Goal: Information Seeking & Learning: Learn about a topic

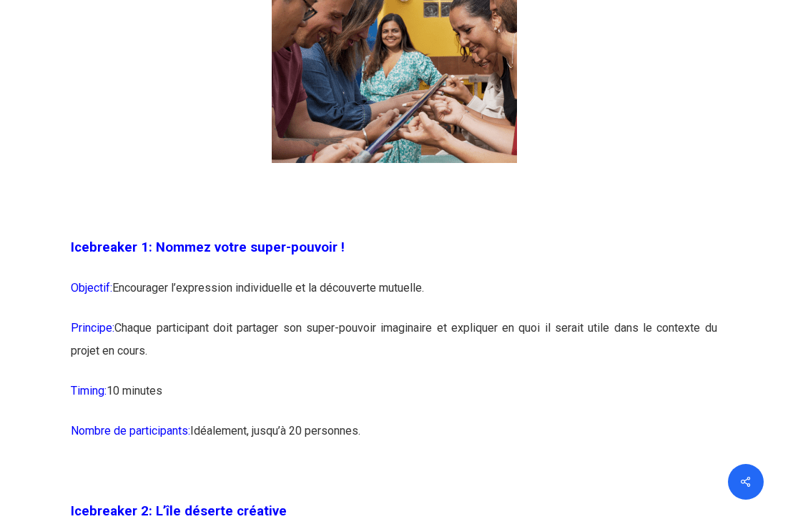
scroll to position [1043, 0]
drag, startPoint x: 411, startPoint y: 437, endPoint x: 354, endPoint y: 232, distance: 212.0
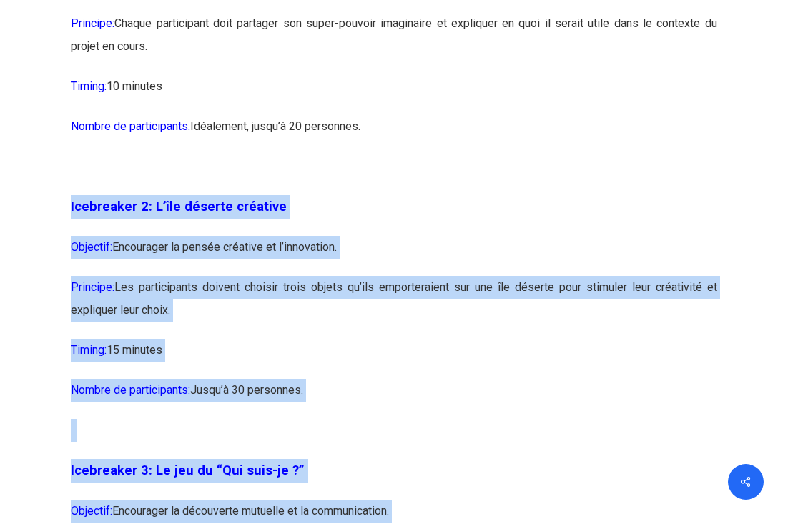
scroll to position [1405, 0]
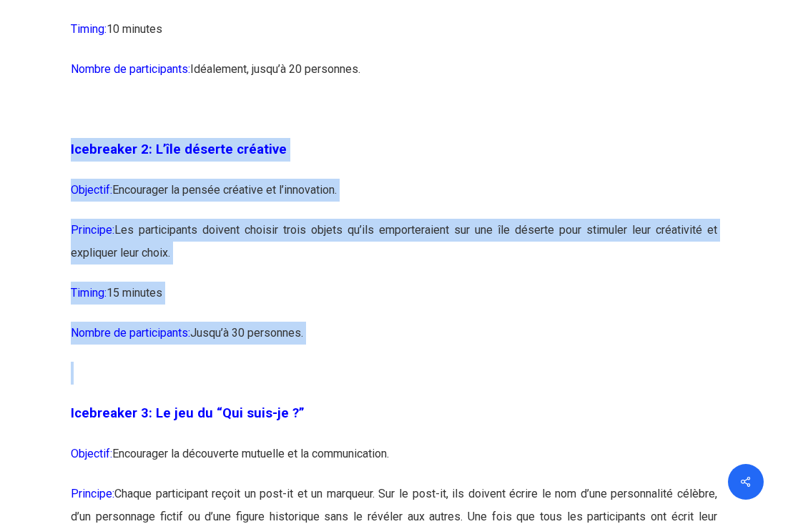
drag, startPoint x: 292, startPoint y: 213, endPoint x: 349, endPoint y: 375, distance: 171.8
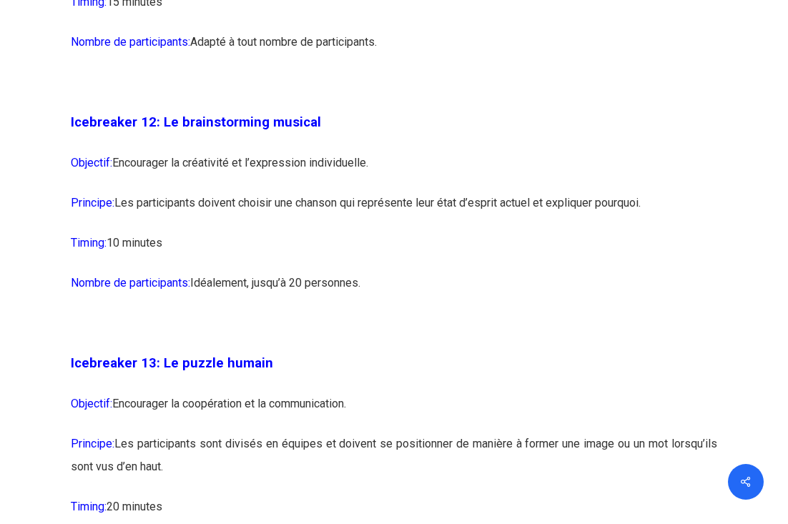
scroll to position [6314, 0]
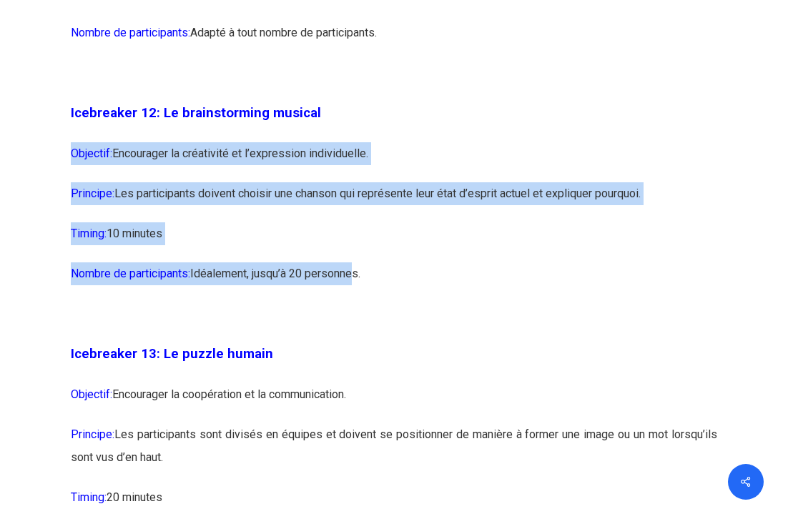
drag, startPoint x: 356, startPoint y: 347, endPoint x: 341, endPoint y: 169, distance: 177.9
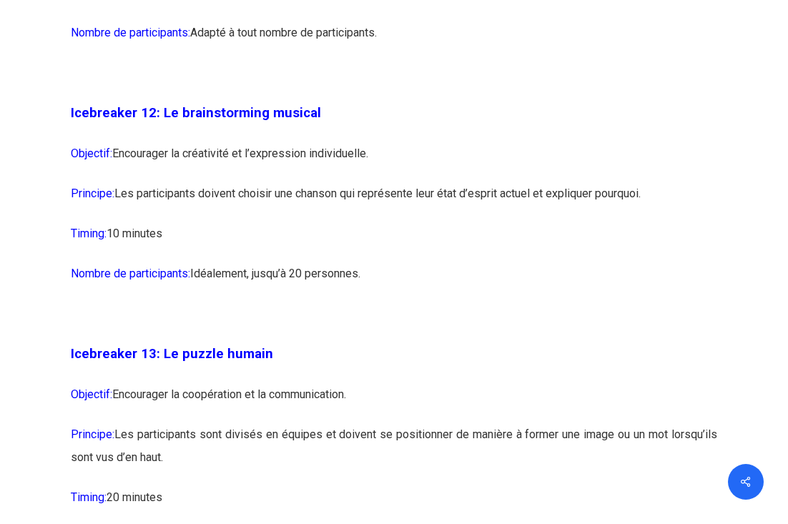
click at [395, 342] on p at bounding box center [393, 322] width 645 height 40
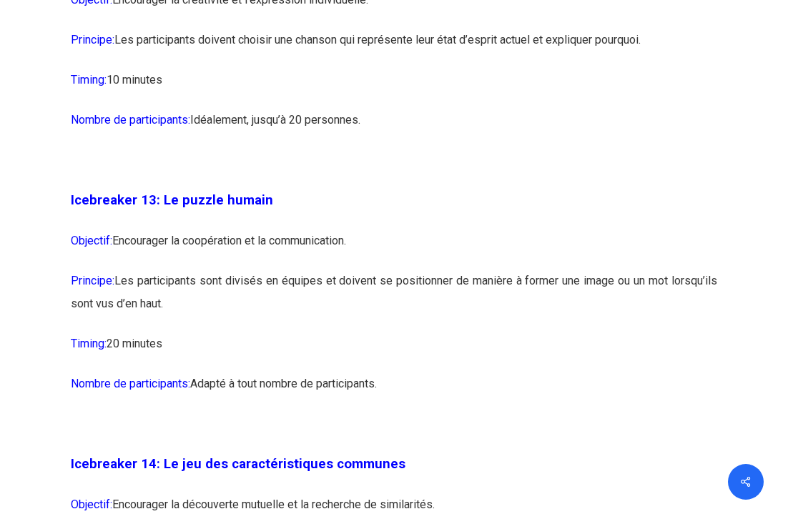
scroll to position [6494, 0]
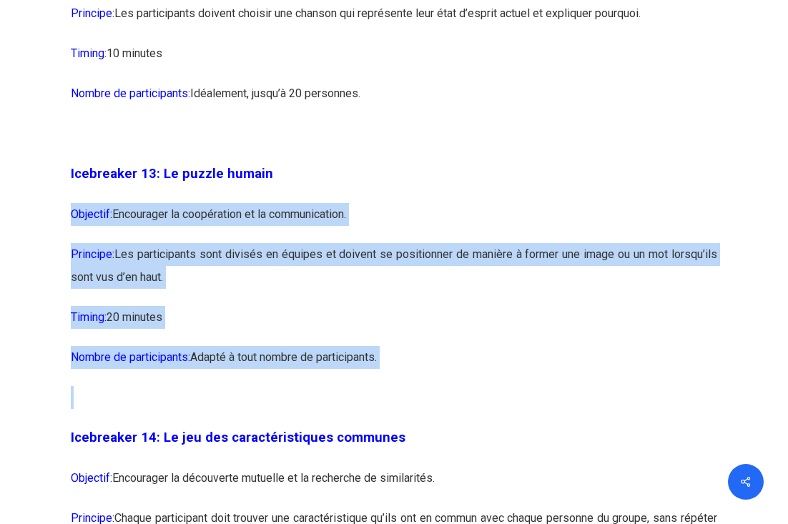
drag, startPoint x: 426, startPoint y: 455, endPoint x: 414, endPoint y: 263, distance: 192.6
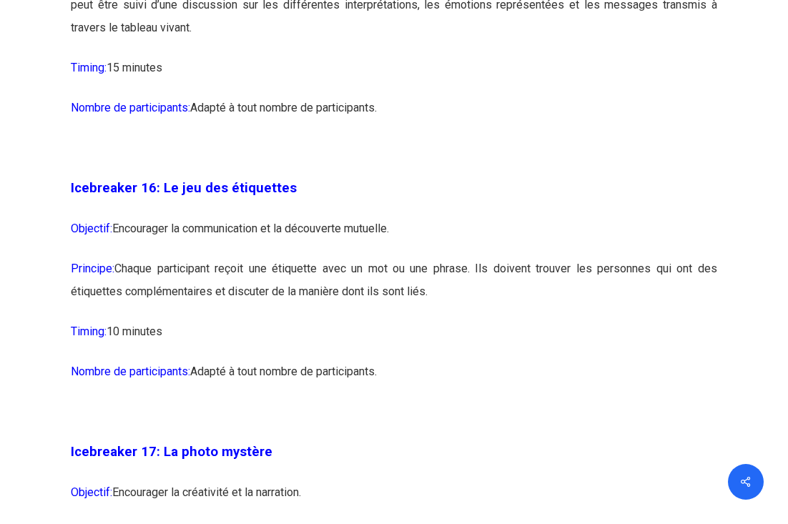
scroll to position [7816, 0]
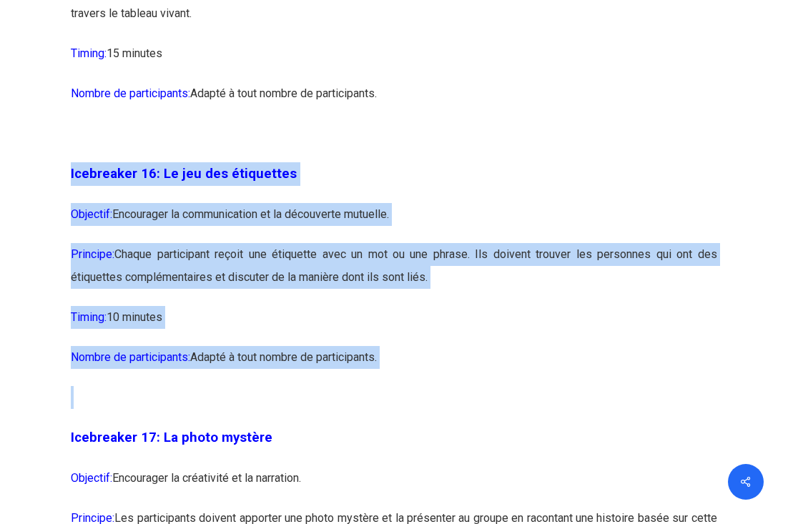
drag, startPoint x: 285, startPoint y: 224, endPoint x: 452, endPoint y: 459, distance: 288.5
click at [452, 459] on div "Icebreaker 1: Nommez votre super-pouvoir ! Objectif: Encourager l’expression in…" at bounding box center [393, 404] width 645 height 13882
drag, startPoint x: 452, startPoint y: 459, endPoint x: 352, endPoint y: 181, distance: 296.4
click at [352, 181] on div "Icebreaker 1: Nommez votre super-pouvoir ! Objectif: Encourager l’expression in…" at bounding box center [393, 404] width 645 height 13882
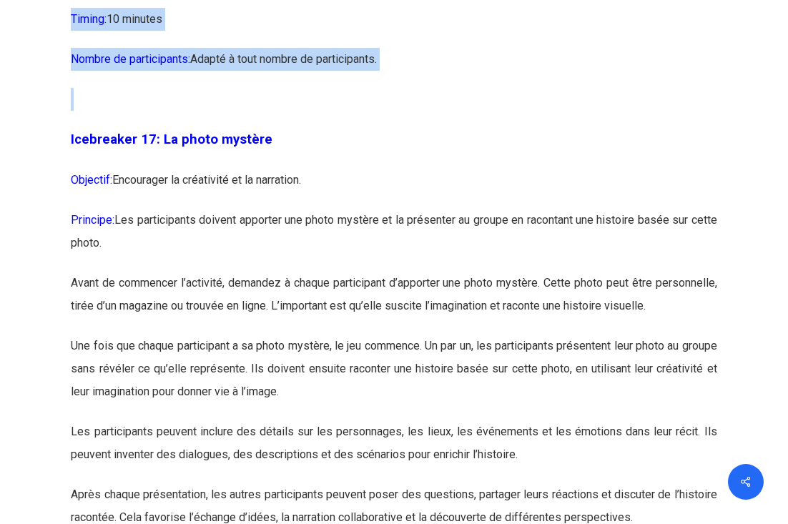
scroll to position [8167, 0]
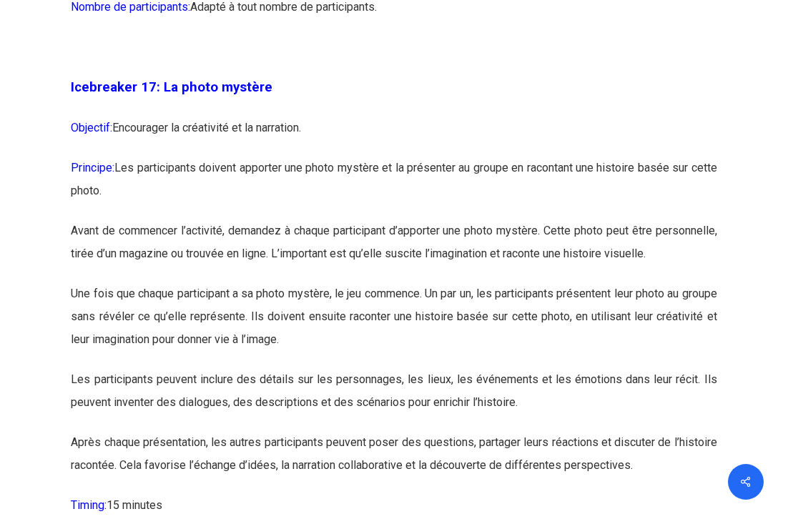
click at [312, 116] on p "Icebreaker 17: La photo mystère" at bounding box center [393, 96] width 645 height 41
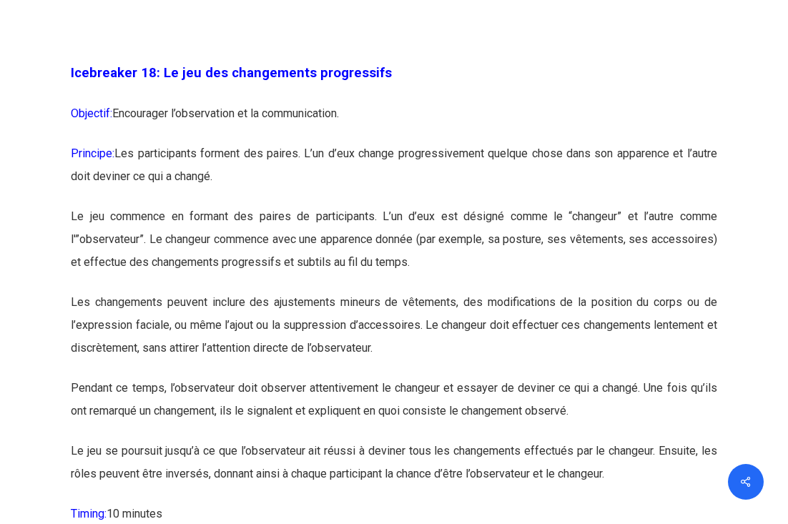
scroll to position [8738, 0]
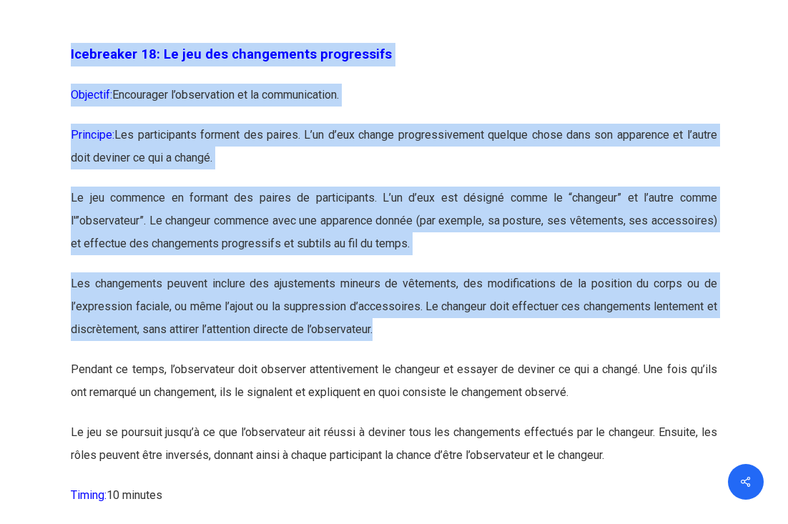
drag, startPoint x: 304, startPoint y: 116, endPoint x: 435, endPoint y: 439, distance: 349.4
click at [435, 358] on p "Les changements peuvent inclure des ajustements mineurs de vêtements, des modif…" at bounding box center [393, 315] width 645 height 86
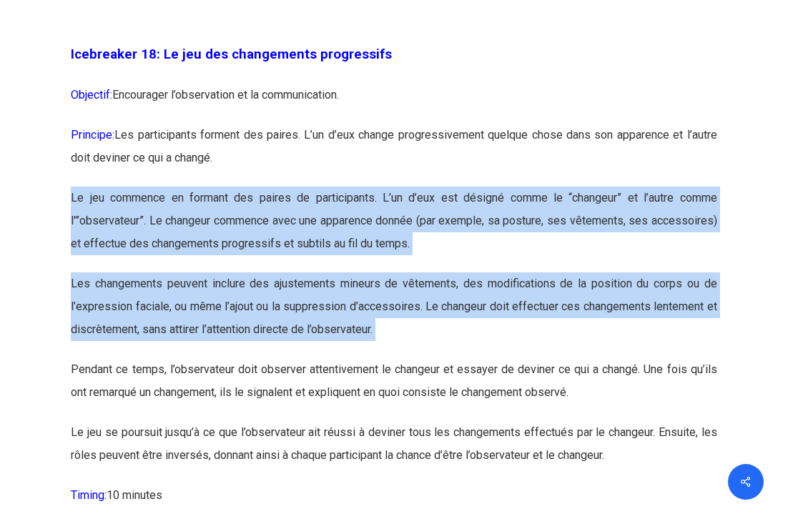
drag, startPoint x: 435, startPoint y: 439, endPoint x: 363, endPoint y: 250, distance: 202.7
click at [363, 187] on p "Principe: Les participants forment des paires. L’un d’eux change progressivemen…" at bounding box center [393, 155] width 645 height 63
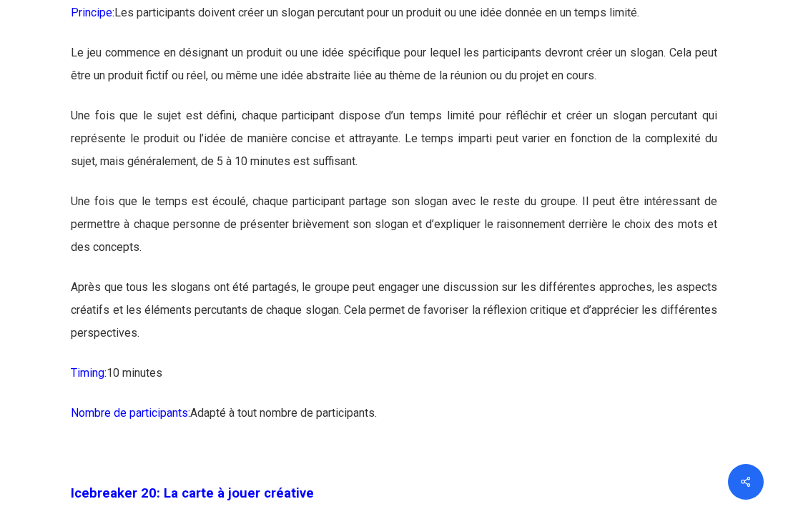
scroll to position [9422, 0]
